Goal: Find specific page/section: Find specific page/section

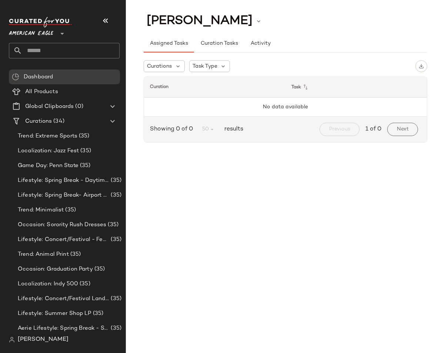
click at [42, 30] on span "American Eagle" at bounding box center [31, 31] width 44 height 13
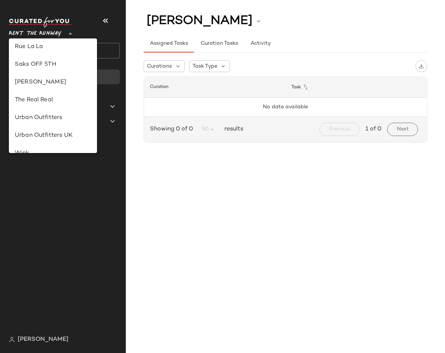
scroll to position [292, 0]
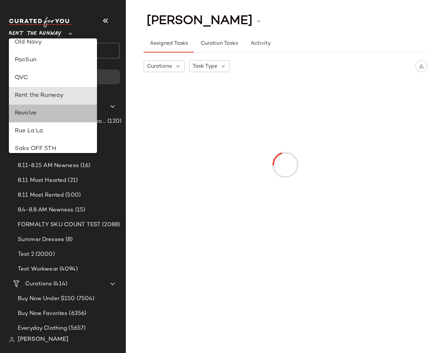
click at [32, 112] on div "Revolve" at bounding box center [53, 113] width 76 height 9
type input "**"
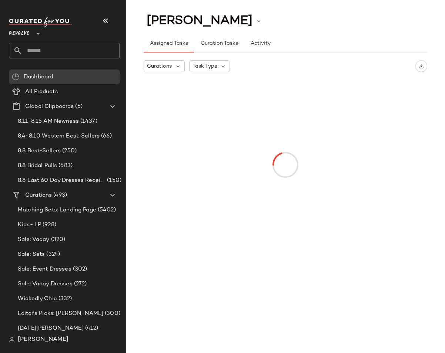
click at [53, 52] on input "text" at bounding box center [70, 51] width 97 height 16
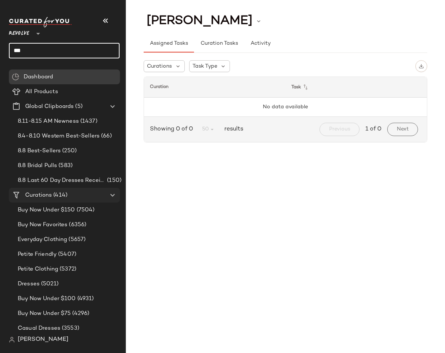
type input "***"
click at [49, 191] on span "Curations" at bounding box center [38, 195] width 27 height 9
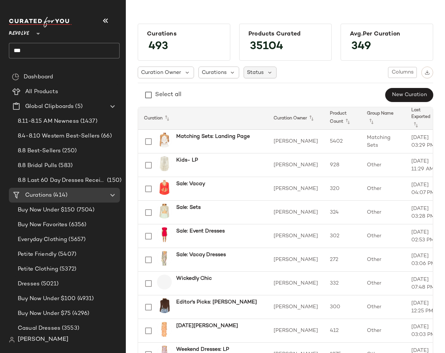
click at [254, 76] on span "Status" at bounding box center [255, 73] width 17 height 8
click at [277, 91] on span "Archived" at bounding box center [273, 91] width 22 height 15
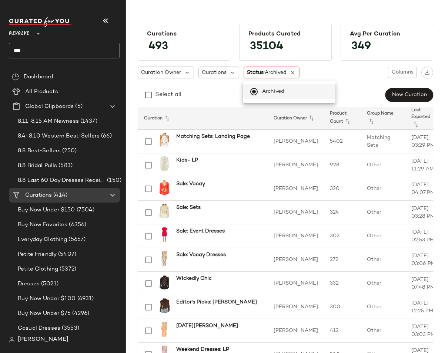
click at [212, 93] on div "Select all New Curation" at bounding box center [285, 95] width 295 height 15
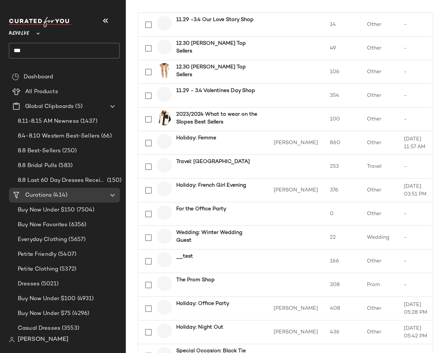
scroll to position [1010, 0]
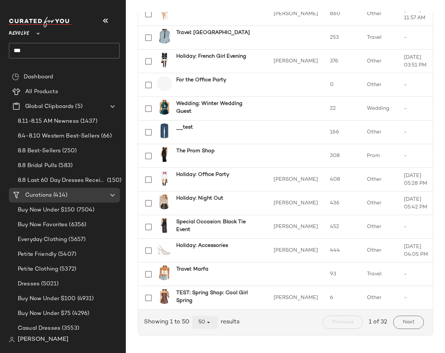
click at [208, 323] on icon "button" at bounding box center [208, 322] width 7 height 7
click at [207, 308] on div "All" at bounding box center [205, 304] width 14 height 9
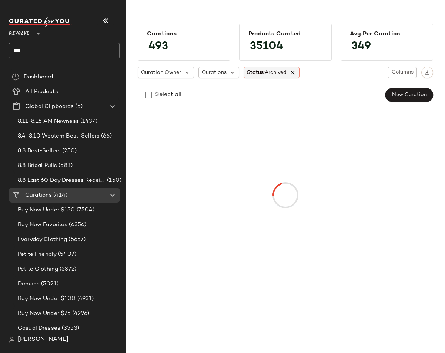
click at [296, 73] on icon at bounding box center [292, 72] width 7 height 7
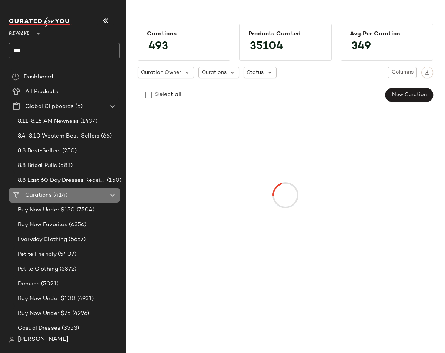
click at [63, 195] on span "(414)" at bounding box center [60, 195] width 16 height 9
click at [62, 215] on div "Buy Now Under $150 (7504)" at bounding box center [68, 210] width 111 height 15
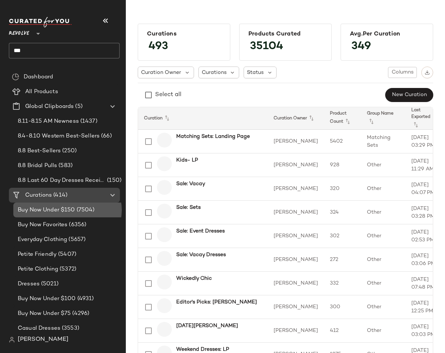
click at [45, 194] on span "Curations" at bounding box center [38, 195] width 27 height 9
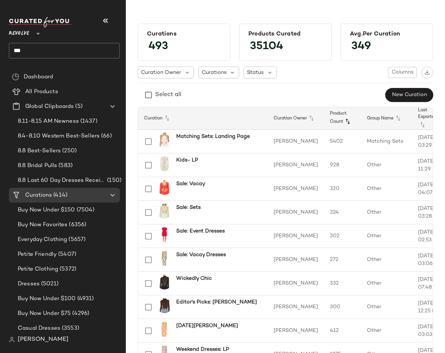
click at [343, 123] on icon at bounding box center [347, 121] width 9 height 9
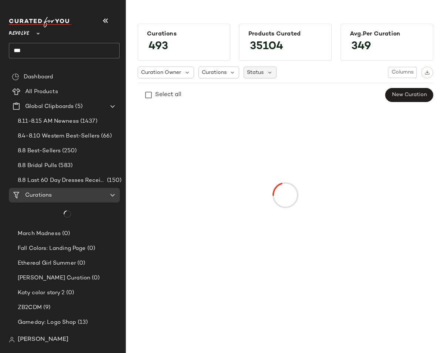
click at [250, 71] on span "Status" at bounding box center [255, 73] width 17 height 8
click at [257, 73] on span "Status" at bounding box center [255, 73] width 17 height 8
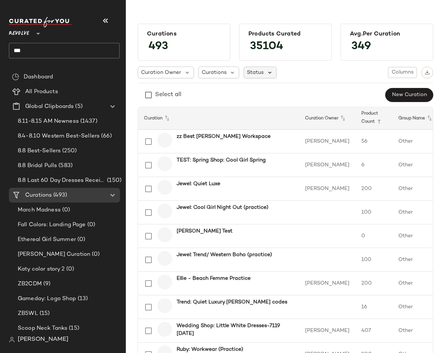
click at [265, 76] on div "Status" at bounding box center [260, 73] width 33 height 12
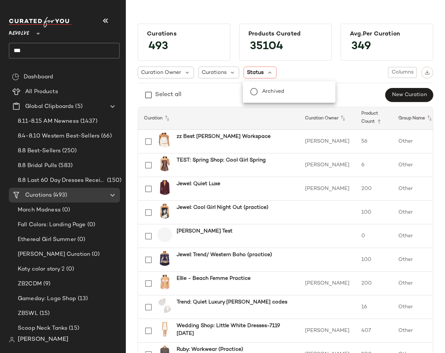
click at [269, 92] on span "Archived" at bounding box center [273, 91] width 22 height 15
click at [223, 96] on div "Select all New Curation" at bounding box center [285, 95] width 295 height 15
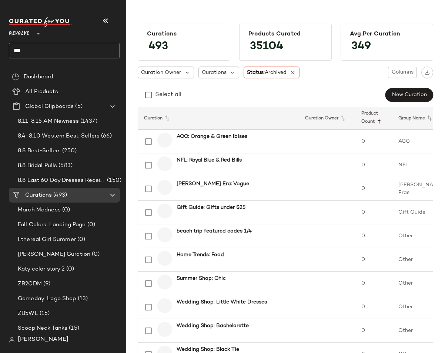
click at [375, 125] on icon at bounding box center [379, 121] width 9 height 9
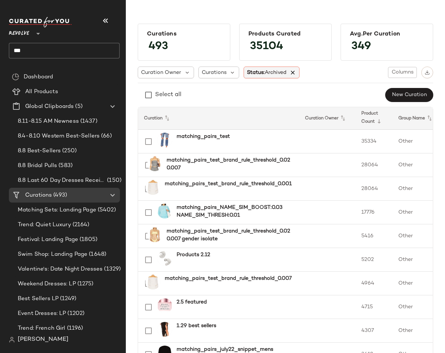
click at [294, 73] on icon at bounding box center [292, 72] width 7 height 7
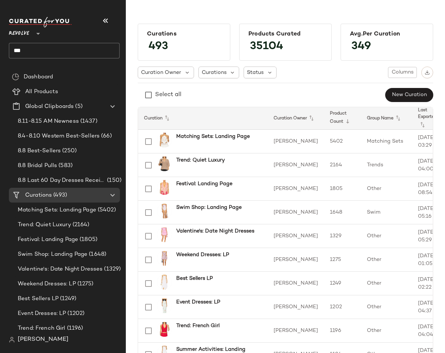
click at [316, 78] on div "Curation Owner Curations Status Columns Select all New Curation" at bounding box center [285, 85] width 295 height 36
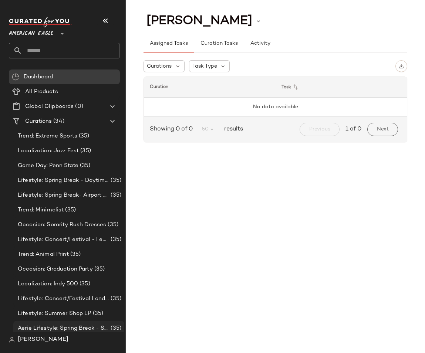
scroll to position [299, 0]
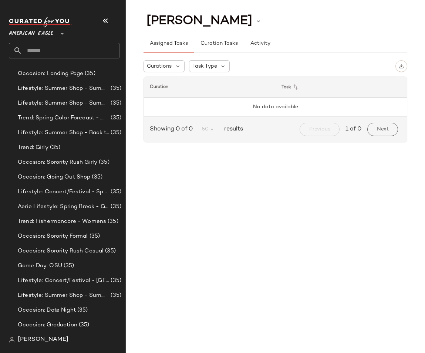
click at [40, 338] on span "[PERSON_NAME]" at bounding box center [43, 340] width 51 height 9
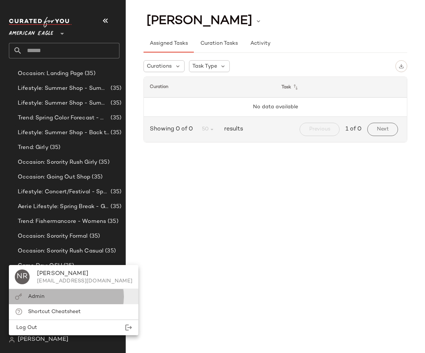
click at [37, 298] on span "Admin" at bounding box center [36, 297] width 16 height 6
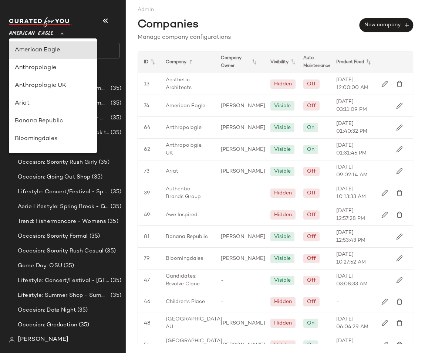
click at [37, 30] on span "American Eagle" at bounding box center [31, 31] width 44 height 13
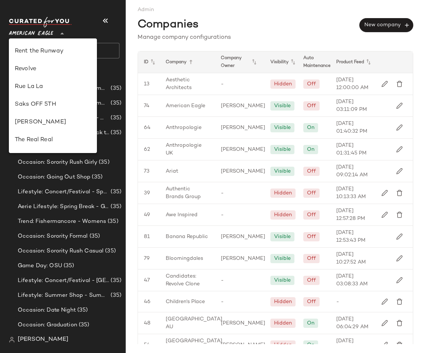
scroll to position [342, 0]
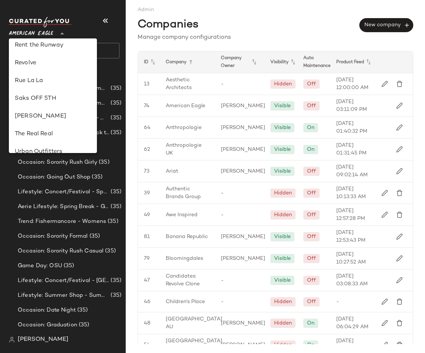
click at [235, 28] on div "Companies New company" at bounding box center [276, 24] width 276 height 20
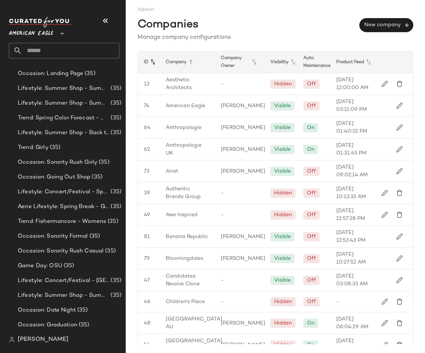
click at [151, 64] on icon at bounding box center [152, 62] width 9 height 9
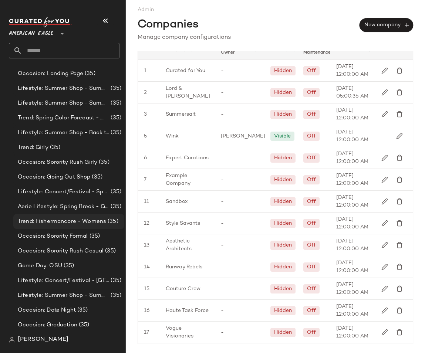
scroll to position [0, 0]
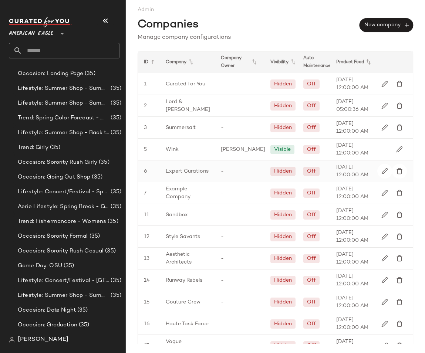
click at [167, 169] on span "Expert Curations" at bounding box center [187, 172] width 43 height 8
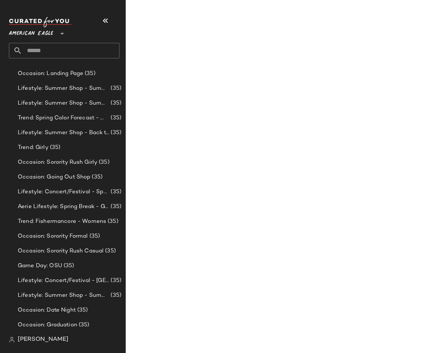
click at [167, 169] on span "Expert Curations" at bounding box center [187, 172] width 43 height 8
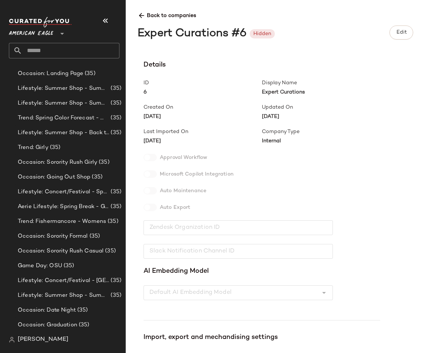
click at [145, 18] on span "Back to companies" at bounding box center [276, 13] width 276 height 14
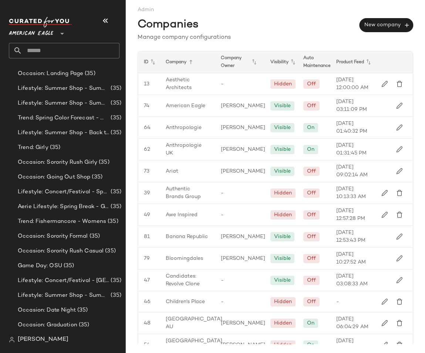
click at [160, 66] on div "ID" at bounding box center [187, 61] width 55 height 21
click at [152, 63] on icon at bounding box center [152, 62] width 9 height 9
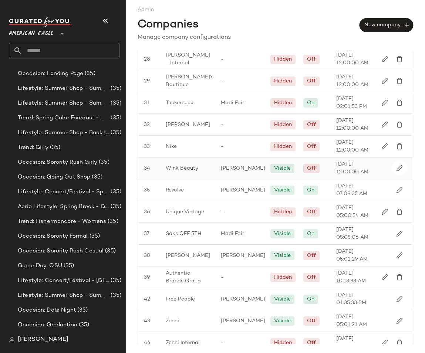
scroll to position [463, 0]
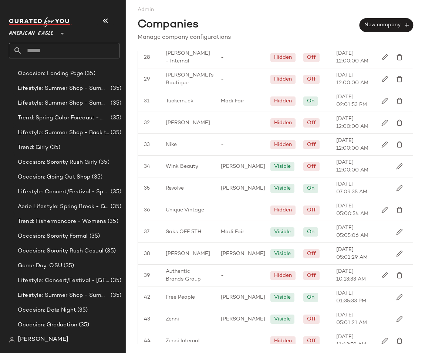
click at [213, 21] on div "Companies New company" at bounding box center [276, 24] width 276 height 20
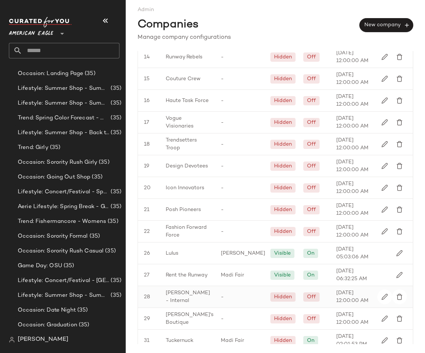
scroll to position [0, 0]
